Goal: Check status: Check status

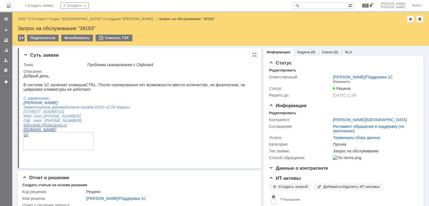
drag, startPoint x: 67, startPoint y: 68, endPoint x: 71, endPoint y: 67, distance: 3.6
click at [67, 68] on td "Тема:" at bounding box center [54, 64] width 63 height 7
click at [88, 28] on div "Запрос на обслуживание "39183"" at bounding box center [221, 29] width 406 height 6
copy div "39183"
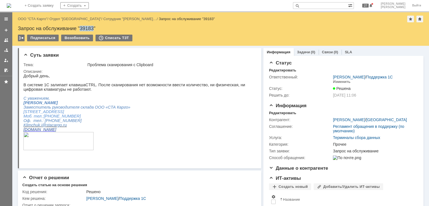
click at [89, 31] on div "Запрос на обслуживание "39183"" at bounding box center [221, 29] width 406 height 6
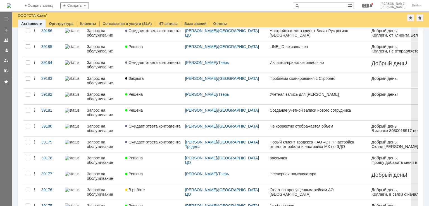
scroll to position [119, 0]
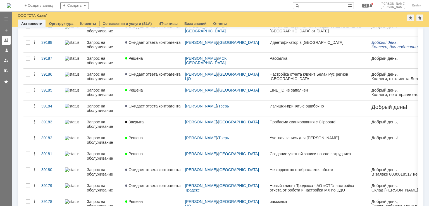
click at [3, 40] on link at bounding box center [6, 40] width 9 height 9
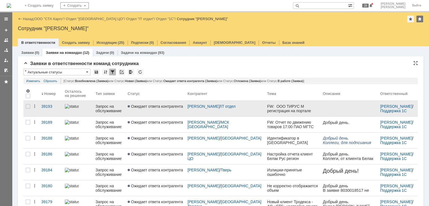
click at [155, 108] on span "Ожидает ответа контрагента" at bounding box center [155, 106] width 55 height 4
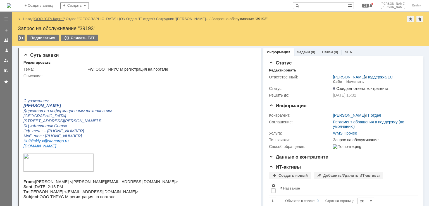
click at [46, 20] on link "ООО "СТА Карго"" at bounding box center [49, 19] width 30 height 4
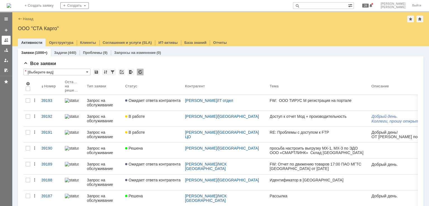
click at [7, 42] on div at bounding box center [6, 40] width 4 height 4
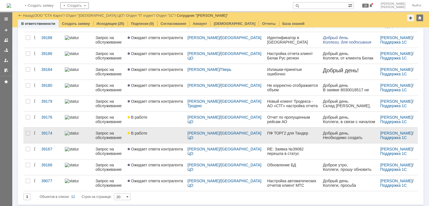
click at [162, 133] on div "В работе" at bounding box center [155, 133] width 55 height 4
